Goal: Transaction & Acquisition: Purchase product/service

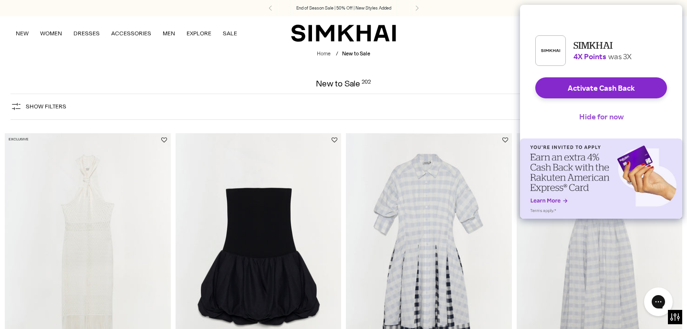
click at [592, 123] on button "Hide for now" at bounding box center [601, 116] width 60 height 21
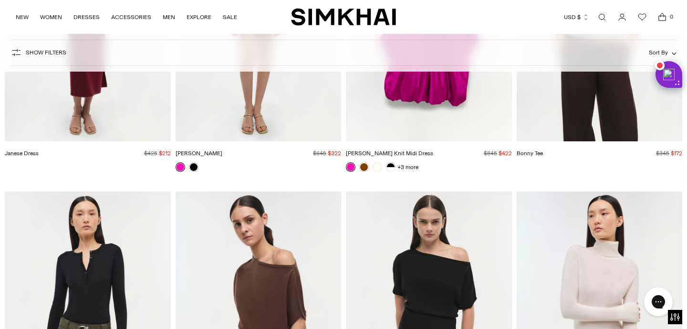
scroll to position [14189, 0]
